Goal: Information Seeking & Learning: Learn about a topic

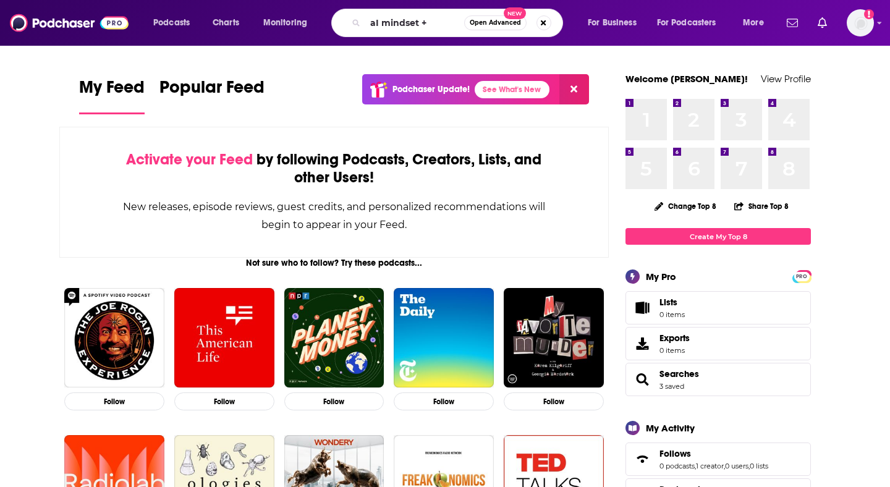
type input "aI mindset +"
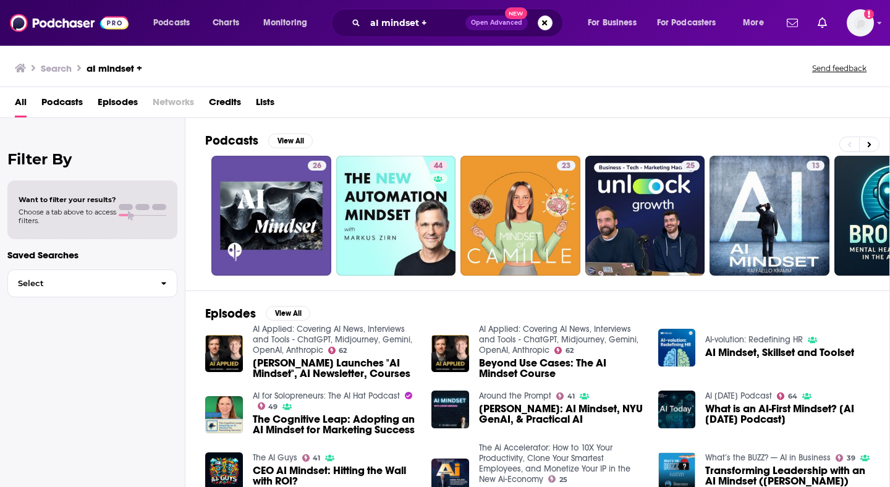
click at [282, 365] on span "[PERSON_NAME] Launches "AI Mindset", AI Newsletter, Courses" at bounding box center [335, 368] width 164 height 21
